Goal: Communication & Community: Answer question/provide support

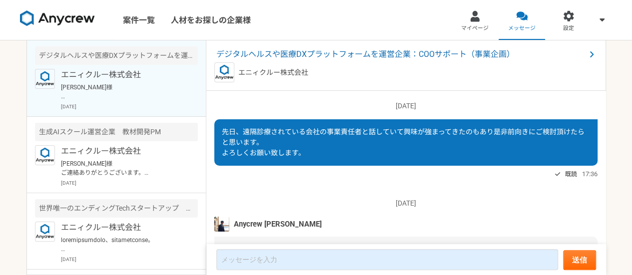
click at [107, 73] on p "エニィクルー株式会社" at bounding box center [122, 75] width 123 height 12
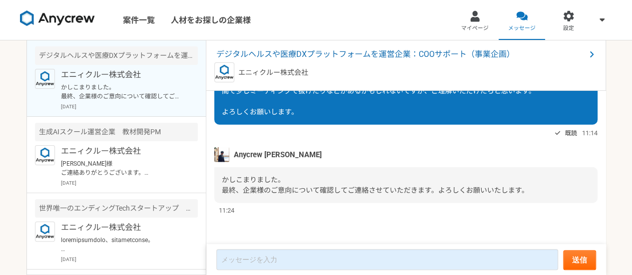
scroll to position [1205, 0]
click at [306, 167] on div "かしこまりました。 最終、企業様のご意向について確認してご連絡させていただきます。よろしくお願いいたします。" at bounding box center [405, 185] width 383 height 36
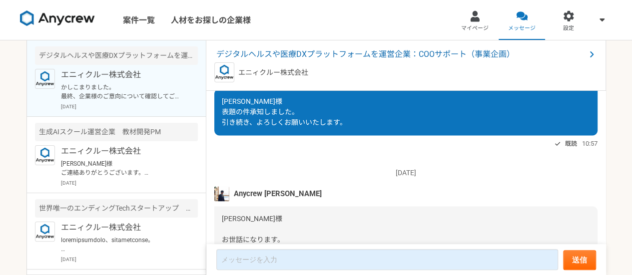
scroll to position [736, 0]
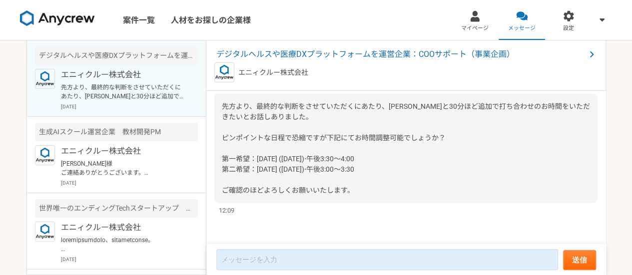
scroll to position [1229, 0]
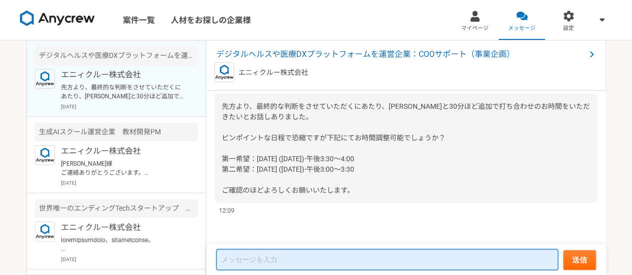
click at [345, 256] on textarea at bounding box center [387, 259] width 342 height 21
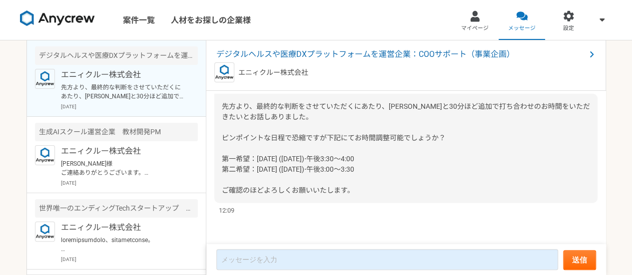
drag, startPoint x: 243, startPoint y: 124, endPoint x: 225, endPoint y: 128, distance: 18.3
click at [225, 128] on div "先方より、最終的な判断をさせていただくにあたり、[PERSON_NAME]と30分ほど追加で打ち合わせのお時間をいただきたいとお話しありました。 ピンポイント…" at bounding box center [405, 148] width 383 height 109
click at [478, 153] on div "先方より、最終的な判断をさせていただくにあたり、[PERSON_NAME]と30分ほど追加で打ち合わせのお時間をいただきたいとお話しありました。 ピンポイント…" at bounding box center [405, 148] width 383 height 109
click at [378, 182] on div "先方より、最終的な判断をさせていただくにあたり、[PERSON_NAME]と30分ほど追加で打ち合わせのお時間をいただきたいとお話しありました。 ピンポイント…" at bounding box center [405, 148] width 383 height 109
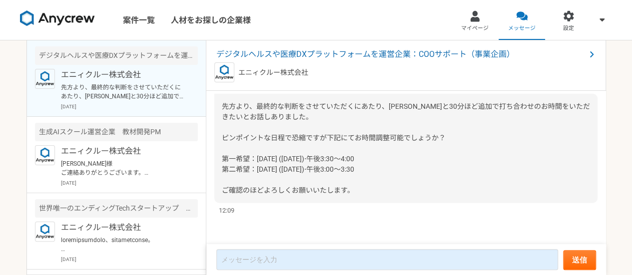
click at [394, 197] on div "先方より、最終的な判断をさせていただくにあたり、[PERSON_NAME]と30分ほど追加で打ち合わせのお時間をいただきたいとお話しありました。 ピンポイント…" at bounding box center [405, 148] width 383 height 109
click at [373, 203] on div "先方より、最終的な判断をさせていただくにあたり、[PERSON_NAME]と30分ほど追加で打ち合わせのお時間をいただきたいとお話しありました。 ピンポイント…" at bounding box center [405, 148] width 383 height 109
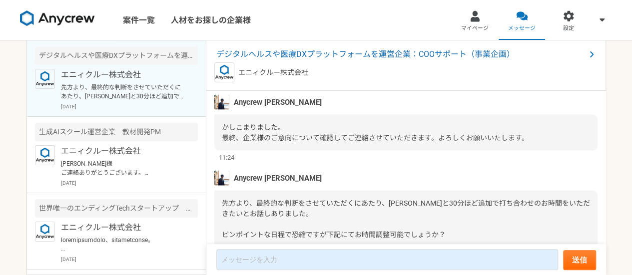
scroll to position [1229, 0]
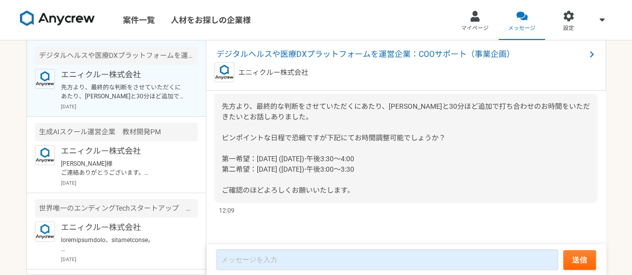
click at [328, 178] on div "先方より、最終的な判断をさせていただくにあたり、[PERSON_NAME]と30分ほど追加で打ち合わせのお時間をいただきたいとお話しありました。 ピンポイント…" at bounding box center [405, 148] width 383 height 109
click at [340, 177] on div "先方より、最終的な判断をさせていただくにあたり、[PERSON_NAME]と30分ほど追加で打ち合わせのお時間をいただきたいとお話しありました。 ピンポイント…" at bounding box center [405, 148] width 383 height 109
click at [343, 175] on div "先方より、最終的な判断をさせていただくにあたり、[PERSON_NAME]と30分ほど追加で打ち合わせのお時間をいただきたいとお話しありました。 ピンポイント…" at bounding box center [405, 148] width 383 height 109
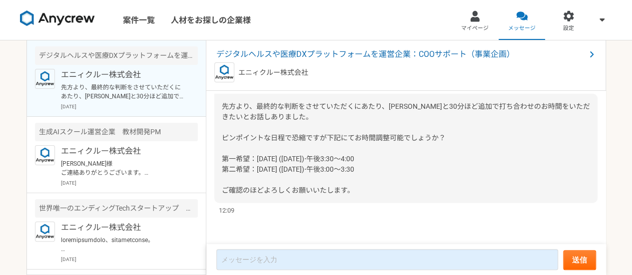
click at [348, 173] on span "先方より、最終的な判断をさせていただくにあたり、[PERSON_NAME]と30分ほど追加で打ち合わせのお時間をいただきたいとお話しありました。 ピンポイント…" at bounding box center [406, 148] width 368 height 92
click at [339, 173] on div at bounding box center [339, 173] width 0 height 0
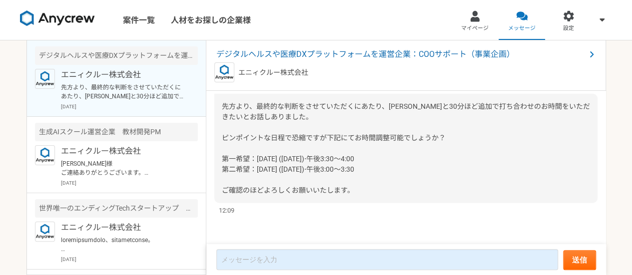
click at [344, 168] on span "先方より、最終的な判断をさせていただくにあたり、[PERSON_NAME]と30分ほど追加で打ち合わせのお時間をいただきたいとお話しありました。 ピンポイント…" at bounding box center [406, 148] width 368 height 92
click at [363, 173] on div "先方より、最終的な判断をさせていただくにあたり、[PERSON_NAME]と30分ほど追加で打ち合わせのお時間をいただきたいとお話しありました。 ピンポイント…" at bounding box center [405, 148] width 383 height 109
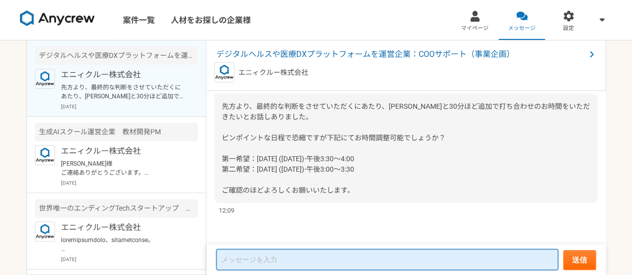
click at [373, 261] on textarea at bounding box center [387, 259] width 342 height 21
type textarea "a"
type textarea "1"
click at [291, 257] on textarea at bounding box center [387, 260] width 342 height 20
type textarea "1"
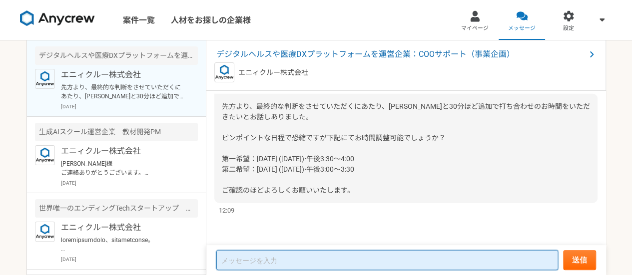
type textarea "１"
type textarea "3"
type textarea "ど"
type textarea "山"
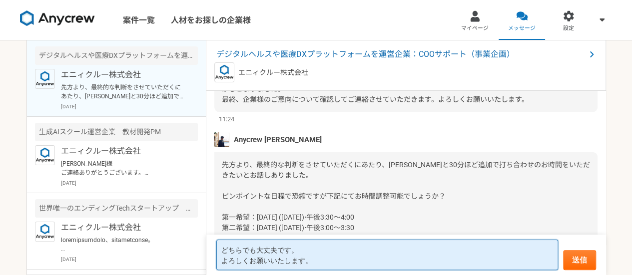
scroll to position [1220, 0]
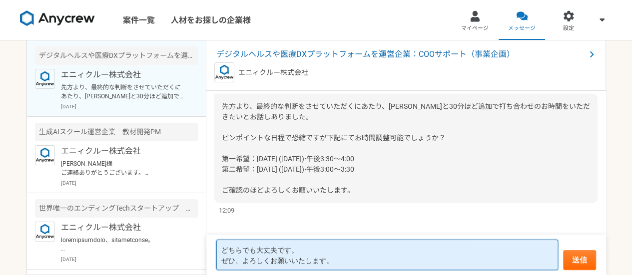
click at [221, 255] on textarea "どちらでも大丈夫です。 ぜひ、よろしくお願いいたします。" at bounding box center [387, 255] width 342 height 30
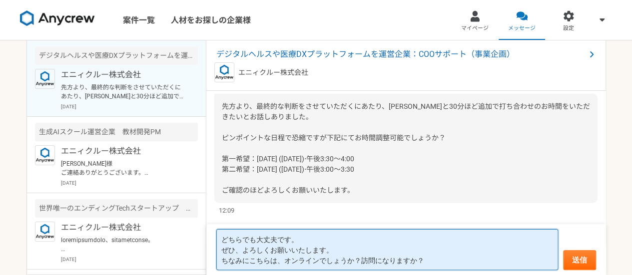
click at [358, 248] on textarea "どちらでも大丈夫です。 ぜひ、よろしくお願いいたします。 ちなみにこちらは、オンラインでしょうか？訪問になりますか？" at bounding box center [387, 249] width 342 height 41
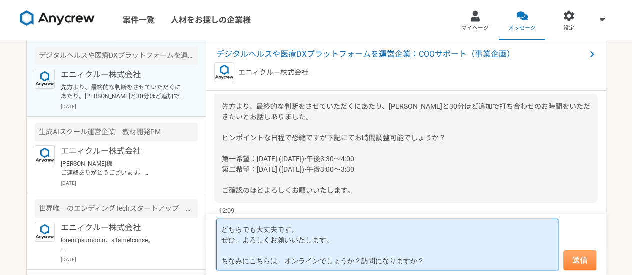
type textarea "どちらでも大丈夫です。 ぜひ、よろしくお願いいたします。 ちなみにこちらは、オンラインでしょうか？訪問になりますか？"
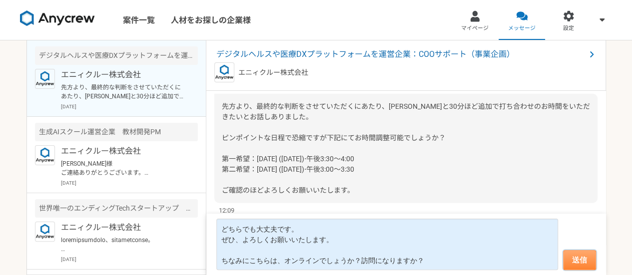
click at [579, 263] on button "送信" at bounding box center [579, 260] width 33 height 20
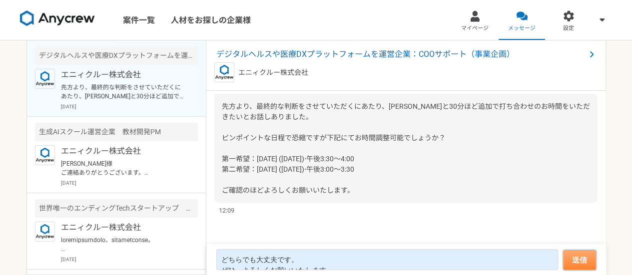
scroll to position [1157, 0]
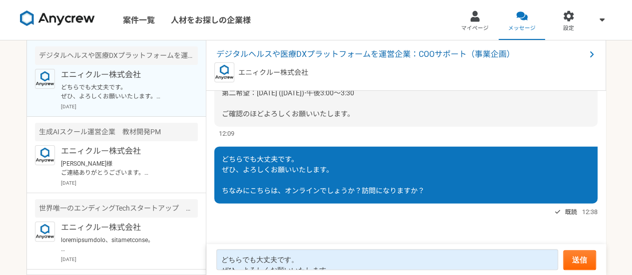
click at [407, 196] on div "どちらでも大丈夫です。 ぜひ、よろしくお願いいたします。 ちなみにこちらは、オンラインでしょうか？訪問になりますか？" at bounding box center [405, 175] width 383 height 57
